Goal: Task Accomplishment & Management: Manage account settings

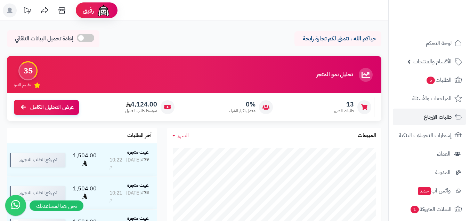
scroll to position [116, 0]
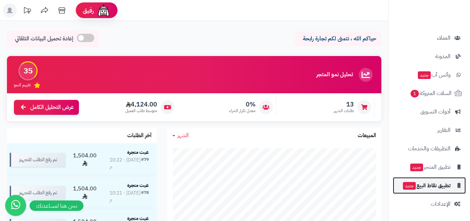
click at [444, 185] on span "تطبيق نقاط البيع جديد" at bounding box center [426, 185] width 48 height 10
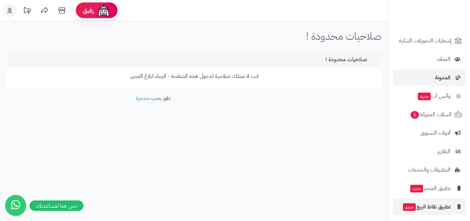
scroll to position [116, 0]
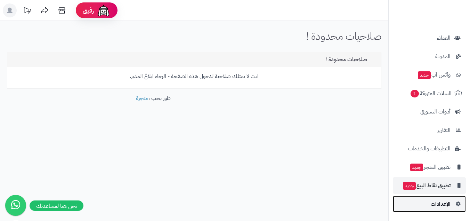
click at [447, 204] on span "الإعدادات" at bounding box center [440, 204] width 20 height 10
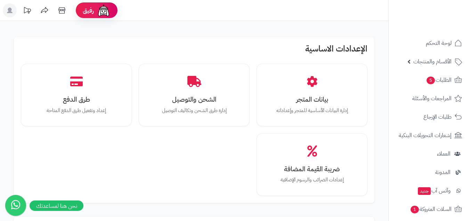
scroll to position [307, 0]
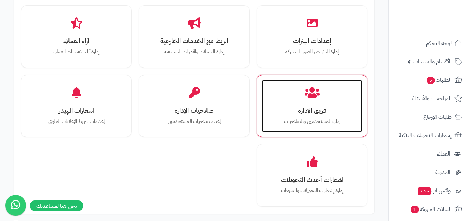
click at [284, 107] on h3 "فريق الإدارة" at bounding box center [312, 110] width 86 height 7
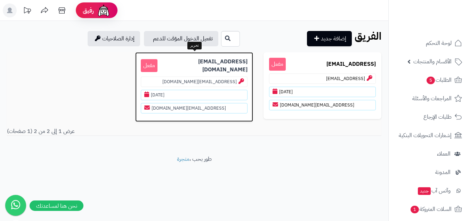
click at [222, 82] on p "support@matjrah.com" at bounding box center [194, 81] width 107 height 10
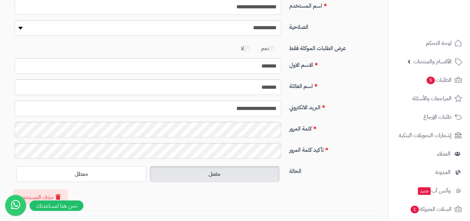
scroll to position [102, 0]
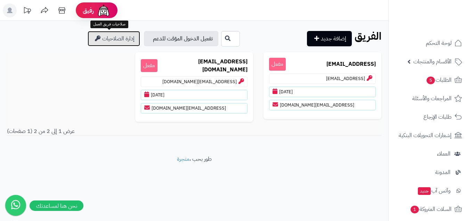
click at [123, 35] on link "إدارة الصلاحيات" at bounding box center [114, 38] width 52 height 15
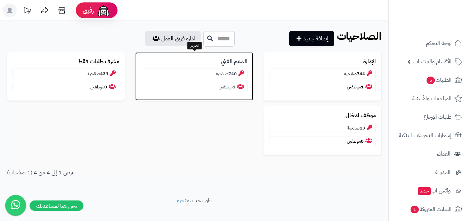
click at [212, 84] on p "1 موظفين" at bounding box center [194, 87] width 107 height 10
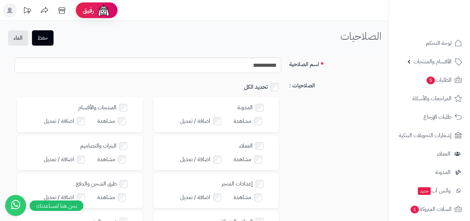
click at [258, 83] on label "تحديد الكل" at bounding box center [262, 87] width 37 height 10
click at [50, 36] on button "حفظ" at bounding box center [43, 37] width 22 height 15
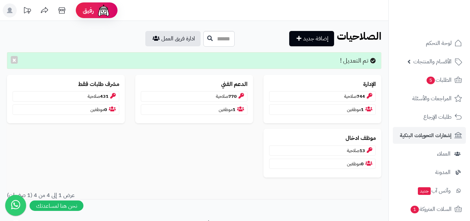
scroll to position [116, 0]
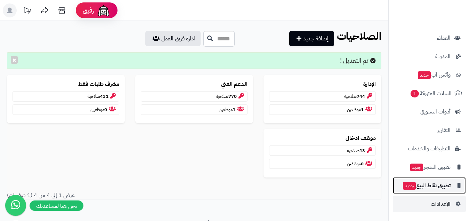
click at [437, 185] on span "تطبيق نقاط البيع جديد" at bounding box center [426, 185] width 48 height 10
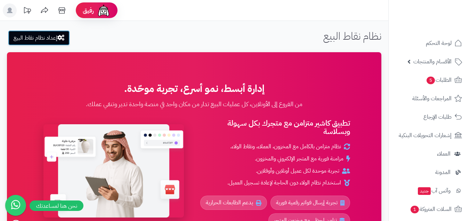
click at [55, 35] on link "إعداد نظام نقاط البيع" at bounding box center [39, 37] width 62 height 15
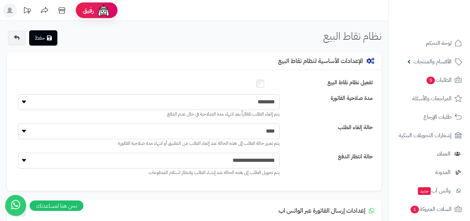
click at [199, 65] on div "الإعدادات الأساسية لنظام نقاط البيع" at bounding box center [194, 61] width 374 height 18
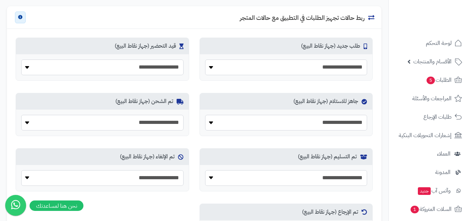
scroll to position [386, 0]
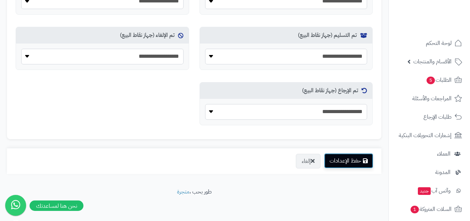
click at [345, 162] on button "حفظ الإعدادات" at bounding box center [348, 160] width 49 height 15
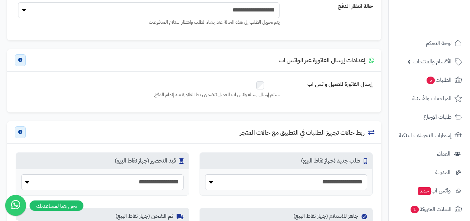
scroll to position [386, 0]
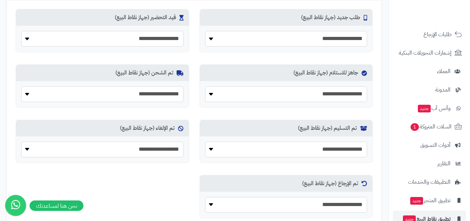
scroll to position [116, 0]
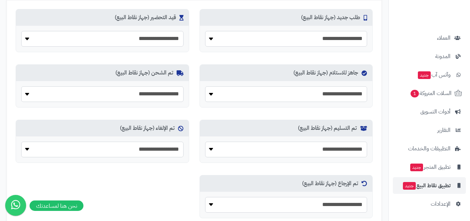
click at [440, 212] on nav "لوحة التحكم الأقسام والمنتجات المنتجات الأقسام الماركات مواصفات المنتجات مواصفا…" at bounding box center [429, 119] width 82 height 221
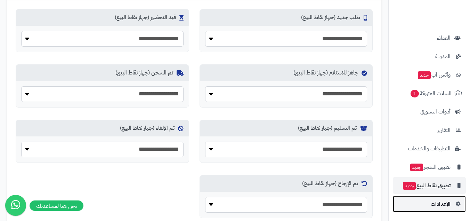
click at [445, 205] on span "الإعدادات" at bounding box center [440, 204] width 20 height 10
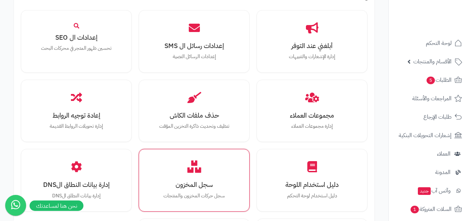
scroll to position [741, 0]
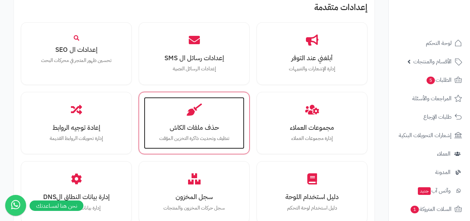
click at [182, 124] on h3 "حذف ملفات الكاش" at bounding box center [194, 127] width 86 height 7
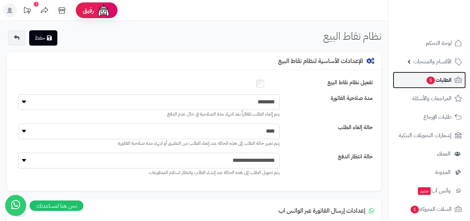
click at [426, 72] on link "الطلبات 5" at bounding box center [429, 80] width 73 height 17
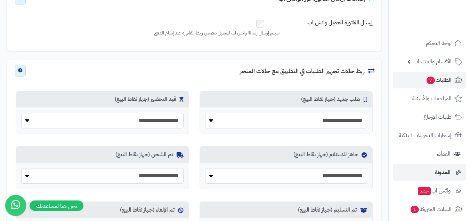
scroll to position [116, 0]
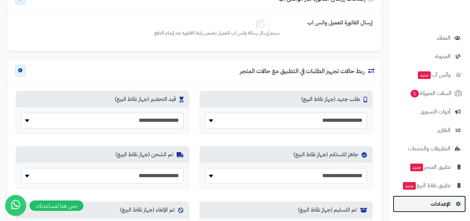
click at [438, 206] on span "الإعدادات" at bounding box center [440, 204] width 20 height 10
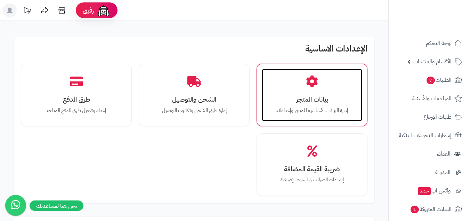
click at [325, 102] on h3 "بيانات المتجر" at bounding box center [312, 99] width 86 height 7
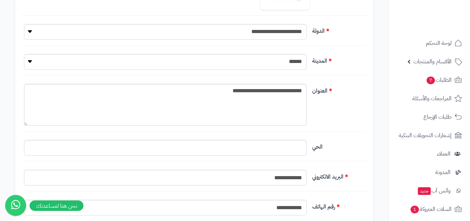
scroll to position [343, 0]
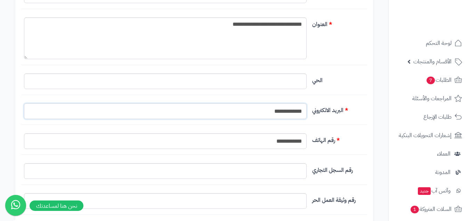
click at [297, 110] on input "**********" at bounding box center [165, 111] width 282 height 16
type input "*"
paste input "**********"
type input "**********"
click at [338, 84] on div "الحي" at bounding box center [194, 84] width 346 height 22
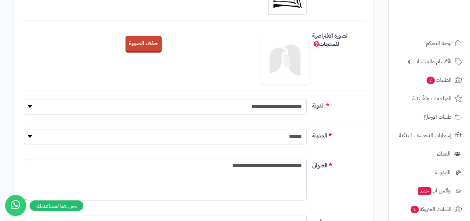
scroll to position [0, 0]
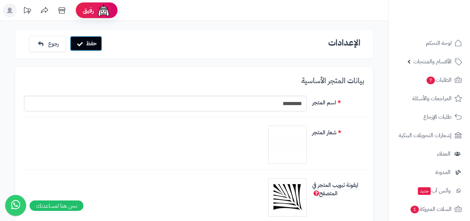
click at [90, 47] on button "حفظ" at bounding box center [86, 43] width 32 height 15
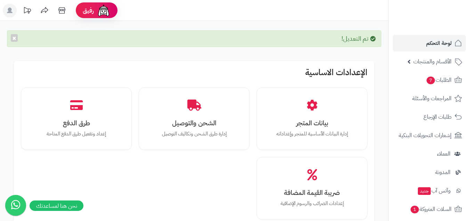
click at [443, 50] on link "لوحة التحكم" at bounding box center [429, 43] width 73 height 17
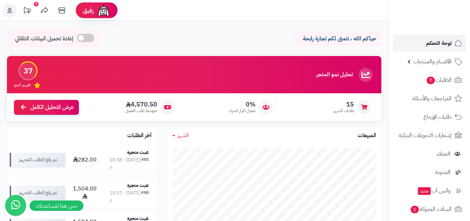
click at [413, 41] on link "لوحة التحكم" at bounding box center [429, 43] width 73 height 17
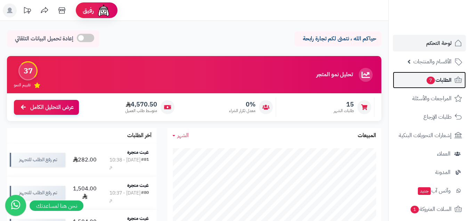
click at [432, 73] on link "الطلبات 7" at bounding box center [429, 80] width 73 height 17
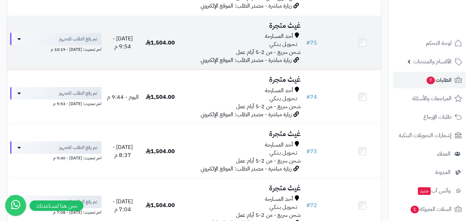
scroll to position [395, 0]
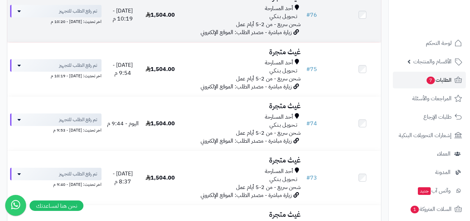
click at [362, 13] on td at bounding box center [363, 15] width 38 height 54
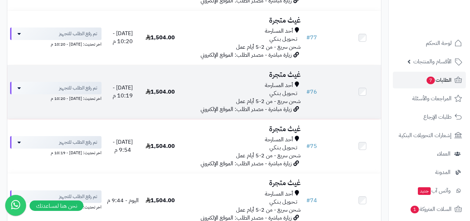
scroll to position [239, 0]
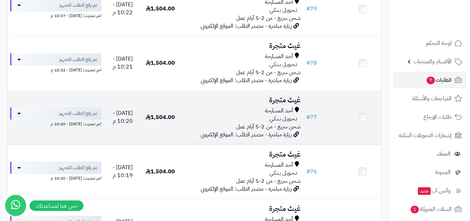
click at [358, 116] on td at bounding box center [363, 117] width 38 height 54
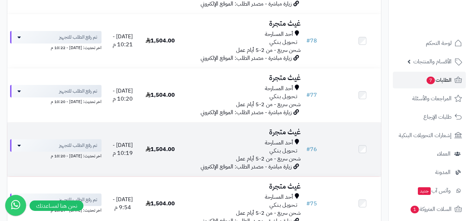
scroll to position [298, 0]
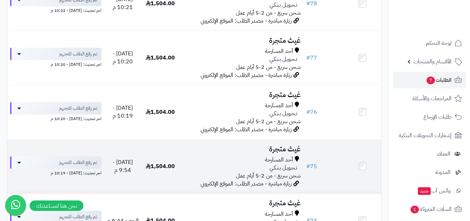
click at [363, 172] on td at bounding box center [363, 166] width 38 height 54
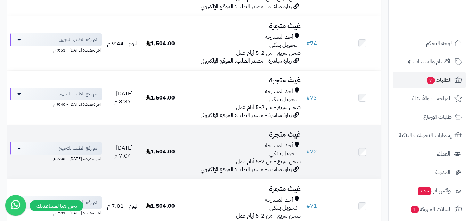
scroll to position [506, 0]
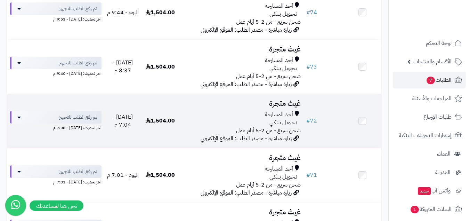
click at [363, 126] on td at bounding box center [363, 121] width 38 height 54
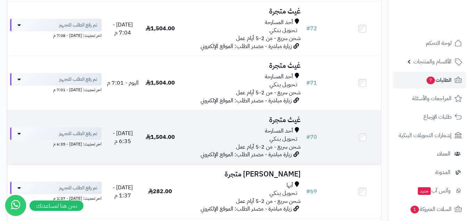
scroll to position [0, 0]
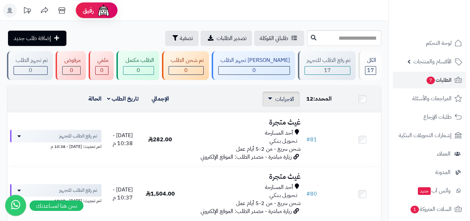
click at [285, 97] on span "الاجراءات" at bounding box center [284, 99] width 19 height 8
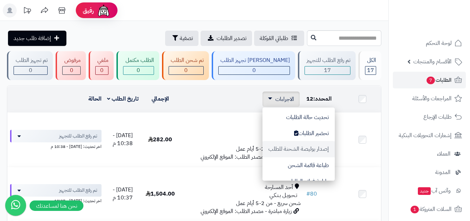
scroll to position [58, 0]
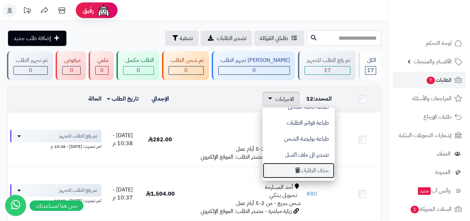
click at [301, 166] on button "حذف الطلبات" at bounding box center [298, 170] width 72 height 16
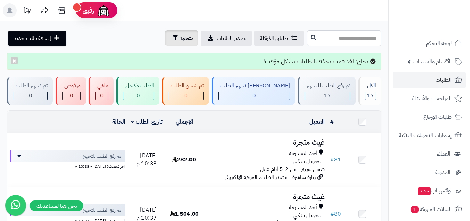
click at [172, 37] on icon "button" at bounding box center [175, 38] width 6 height 6
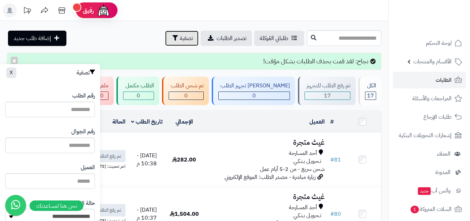
scroll to position [367, 0]
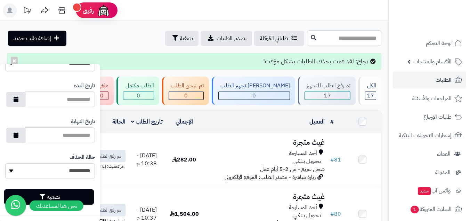
click at [80, 175] on select "**********" at bounding box center [50, 171] width 90 height 16
select select "*"
click at [5, 163] on select "**********" at bounding box center [50, 171] width 90 height 16
click at [86, 190] on button "تصفية" at bounding box center [49, 196] width 90 height 15
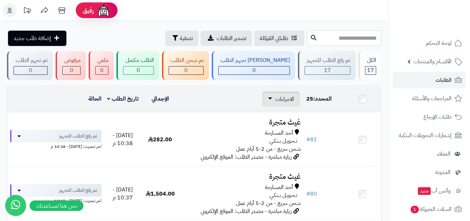
click at [289, 103] on div "الاجراءات تحديث حالة الطلبات تحضير الطلبات إصدار بوليصة الشحنة للطلب طباعة قائم…" at bounding box center [280, 98] width 37 height 15
click at [288, 105] on div "الاجراءات تحديث حالة الطلبات تحضير الطلبات إصدار بوليصة الشحنة للطلب طباعة قائم…" at bounding box center [280, 98] width 37 height 15
click at [279, 101] on span "الاجراءات" at bounding box center [284, 99] width 19 height 8
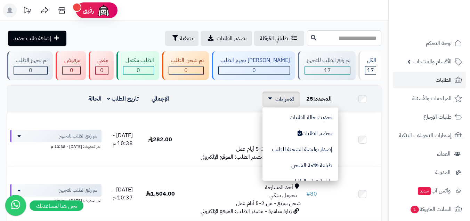
click at [272, 102] on link "الاجراءات" at bounding box center [281, 99] width 26 height 8
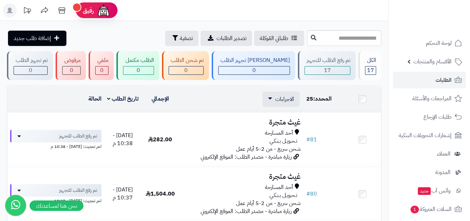
click at [239, 101] on div "الاجراءات تحديث حالة الطلبات تحضير الطلبات إصدار بوليصة الشحنة للطلب طباعة قائم…" at bounding box center [241, 98] width 119 height 15
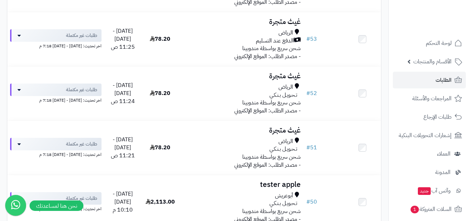
scroll to position [1320, 0]
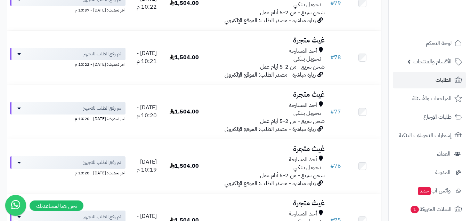
scroll to position [272, 0]
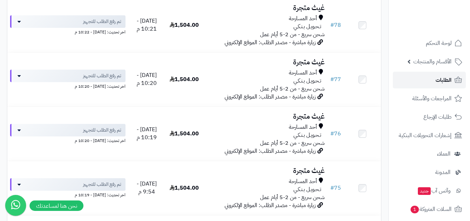
click at [424, 79] on link "الطلبات" at bounding box center [429, 80] width 73 height 17
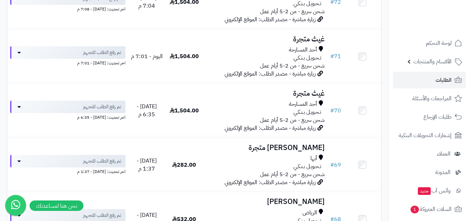
scroll to position [681, 0]
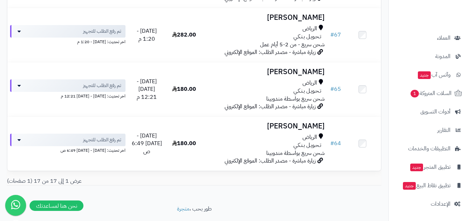
scroll to position [879, 0]
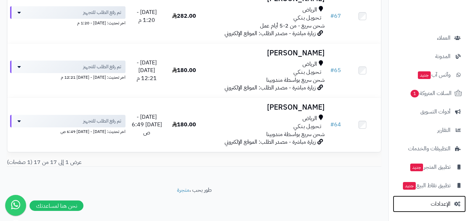
click at [433, 209] on link "الإعدادات" at bounding box center [429, 203] width 73 height 17
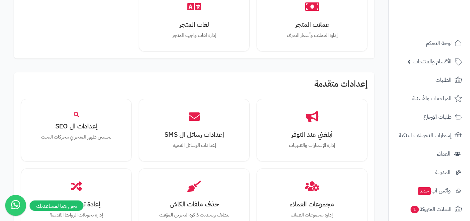
scroll to position [687, 0]
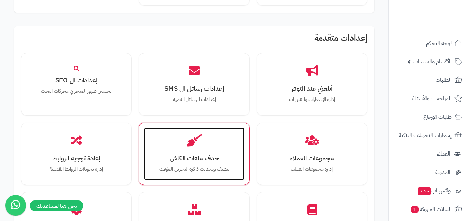
click at [223, 165] on p "تنظيف وتحديث ذاكرة التخزين المؤقت" at bounding box center [194, 169] width 86 height 8
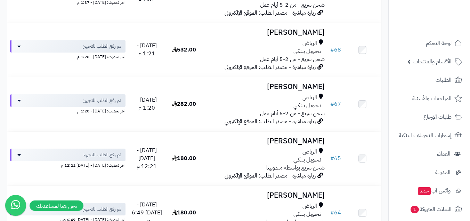
scroll to position [226, 0]
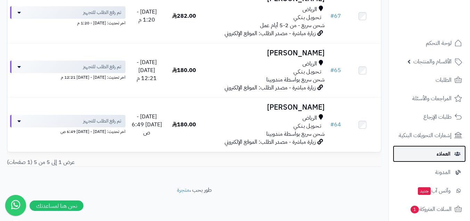
click at [424, 152] on link "العملاء" at bounding box center [429, 153] width 73 height 17
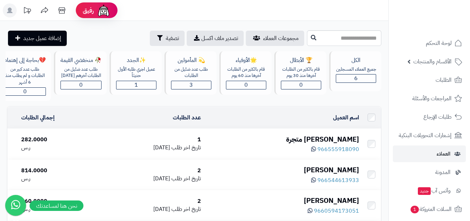
scroll to position [161, 0]
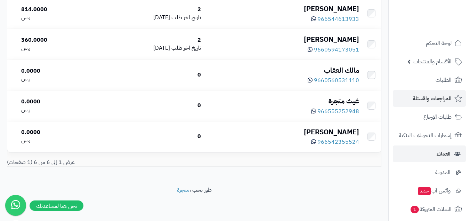
click at [440, 98] on span "المراجعات والأسئلة" at bounding box center [431, 98] width 39 height 10
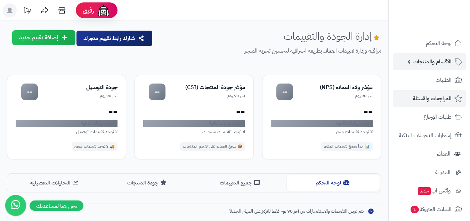
click at [434, 62] on span "الأقسام والمنتجات" at bounding box center [432, 62] width 38 height 10
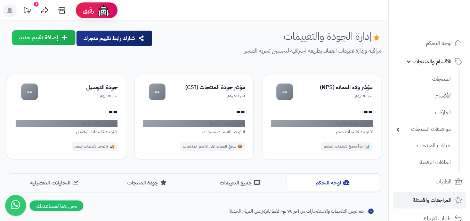
click at [429, 71] on ul "المنتجات الأقسام الماركات مواصفات المنتجات مواصفات المنتجات أنواع المواصفات خيا…" at bounding box center [423, 120] width 71 height 101
click at [429, 72] on link "المنتجات" at bounding box center [423, 79] width 61 height 14
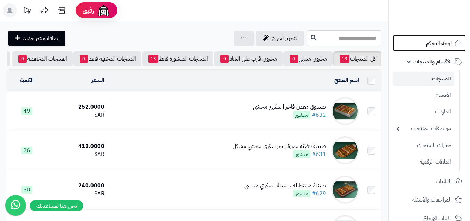
click at [431, 41] on span "لوحة التحكم" at bounding box center [439, 43] width 26 height 10
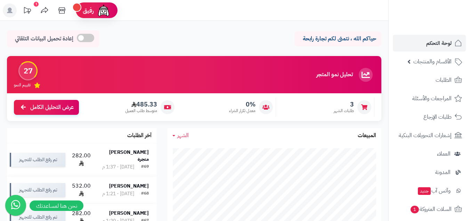
scroll to position [116, 0]
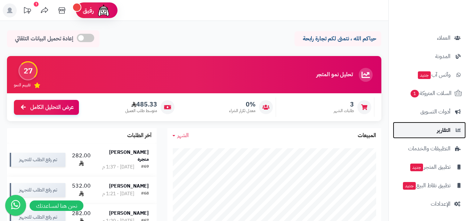
click at [428, 128] on link "التقارير" at bounding box center [429, 130] width 73 height 17
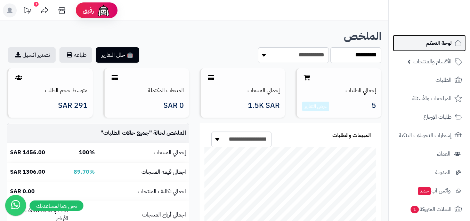
click at [427, 46] on span "لوحة التحكم" at bounding box center [438, 43] width 25 height 10
